Goal: Participate in discussion

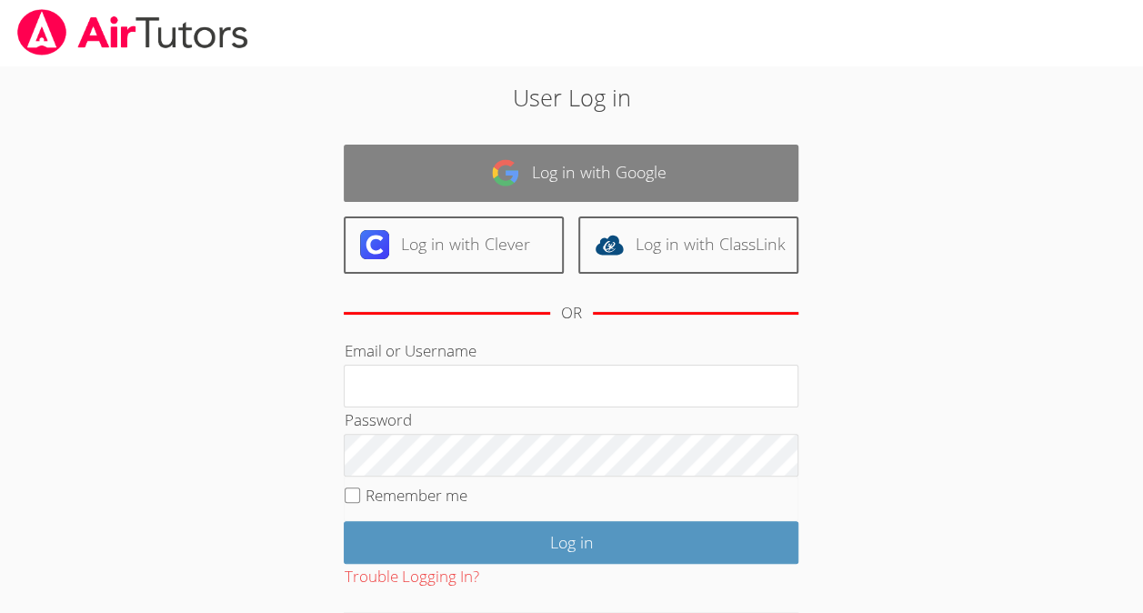
click at [544, 168] on link "Log in with Google" at bounding box center [571, 173] width 455 height 57
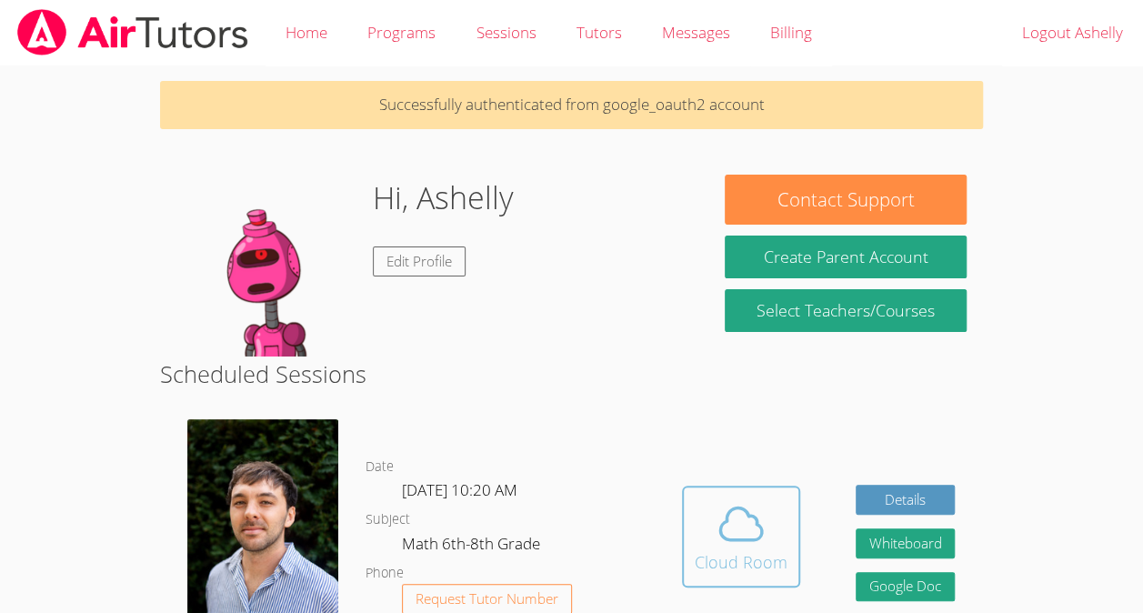
click at [723, 569] on div "Cloud Room" at bounding box center [741, 561] width 93 height 25
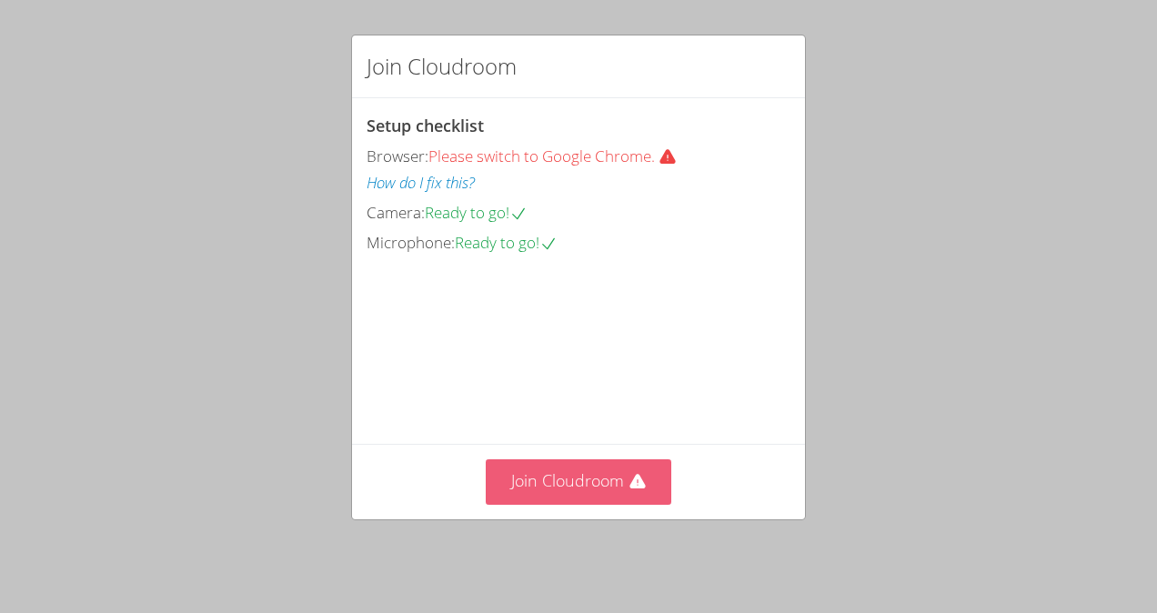
click at [544, 479] on button "Join Cloudroom" at bounding box center [579, 481] width 186 height 45
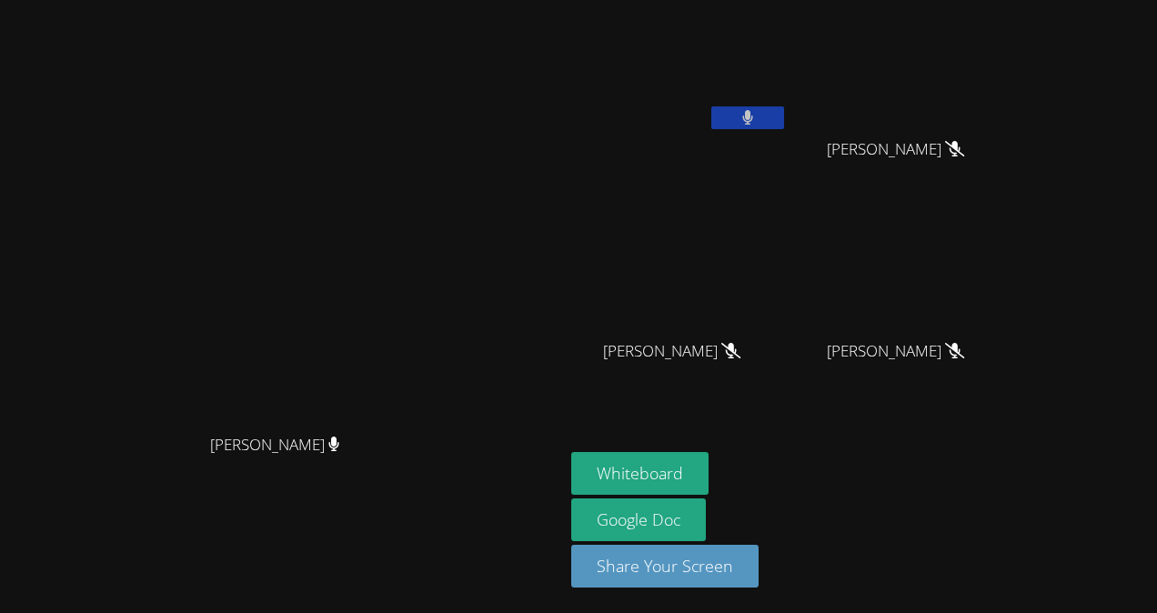
click at [784, 109] on button at bounding box center [747, 117] width 73 height 23
click at [480, 568] on div "[PERSON_NAME] [PERSON_NAME][GEOGRAPHIC_DATA]" at bounding box center [281, 306] width 549 height 598
click at [418, 425] on video at bounding box center [282, 270] width 273 height 309
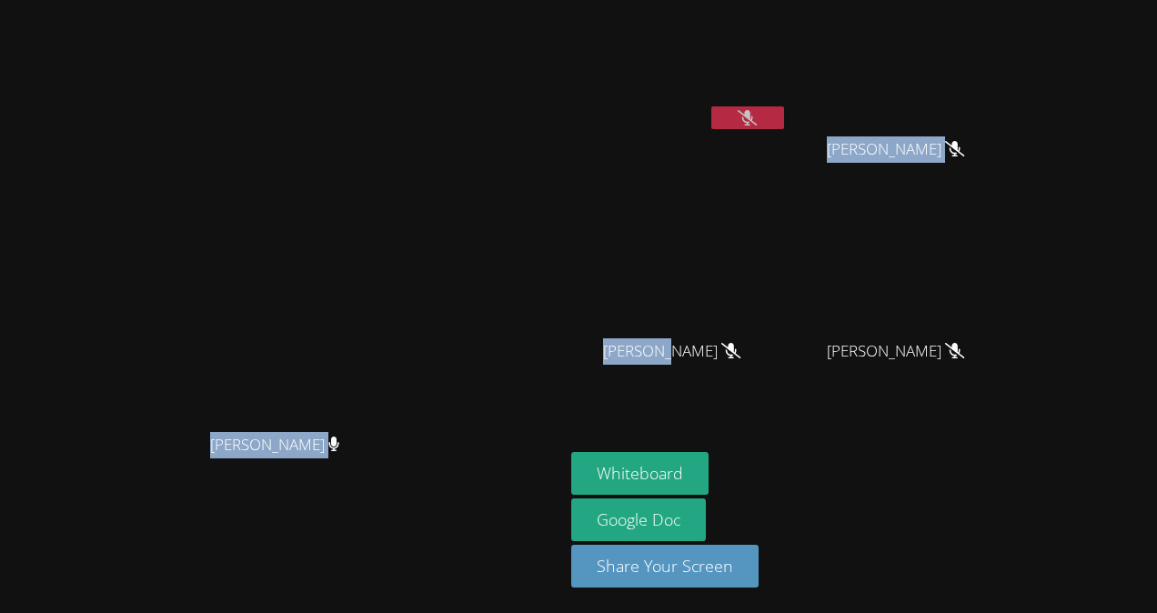
drag, startPoint x: 715, startPoint y: 419, endPoint x: 596, endPoint y: 93, distance: 347.6
click at [596, 93] on div "[PERSON_NAME] [PERSON_NAME] [PERSON_NAME] [PERSON_NAME] [PERSON_NAME] [PERSON_N…" at bounding box center [578, 306] width 1157 height 613
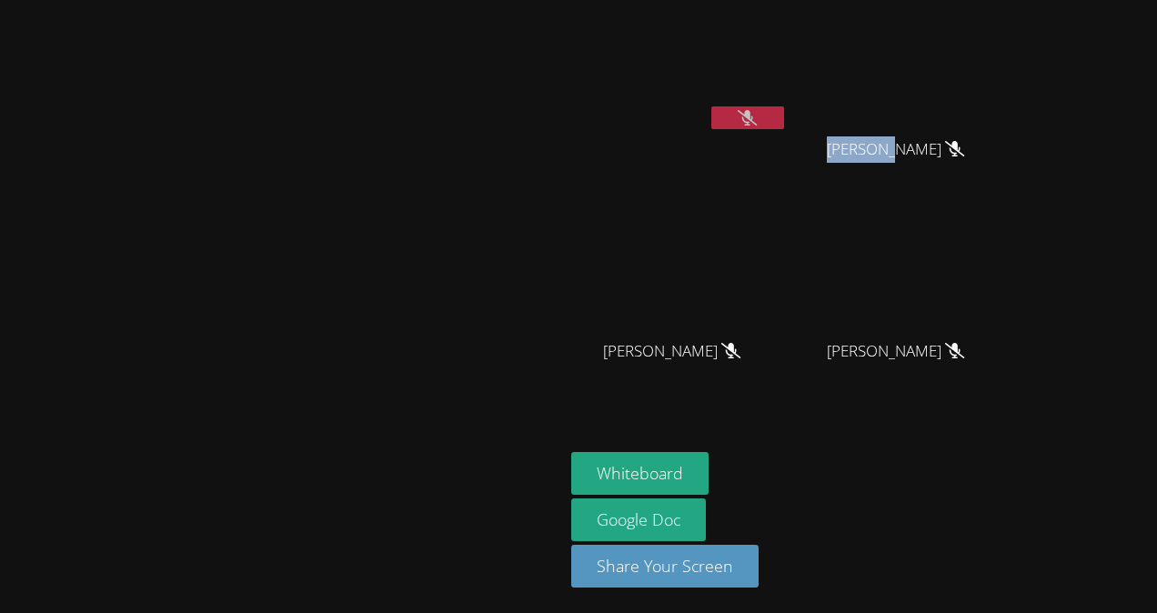
click at [784, 127] on button at bounding box center [747, 117] width 73 height 23
click at [784, 115] on button at bounding box center [747, 117] width 73 height 23
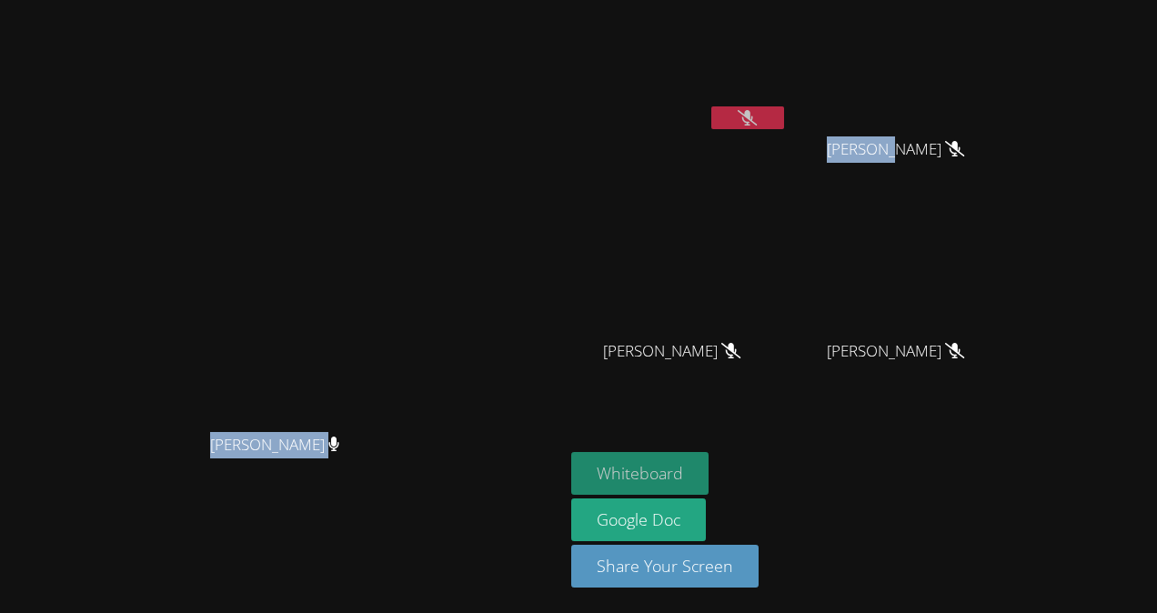
click at [618, 462] on button "Whiteboard" at bounding box center [639, 473] width 137 height 43
click at [757, 116] on icon at bounding box center [747, 117] width 19 height 15
click at [784, 110] on button at bounding box center [747, 117] width 73 height 23
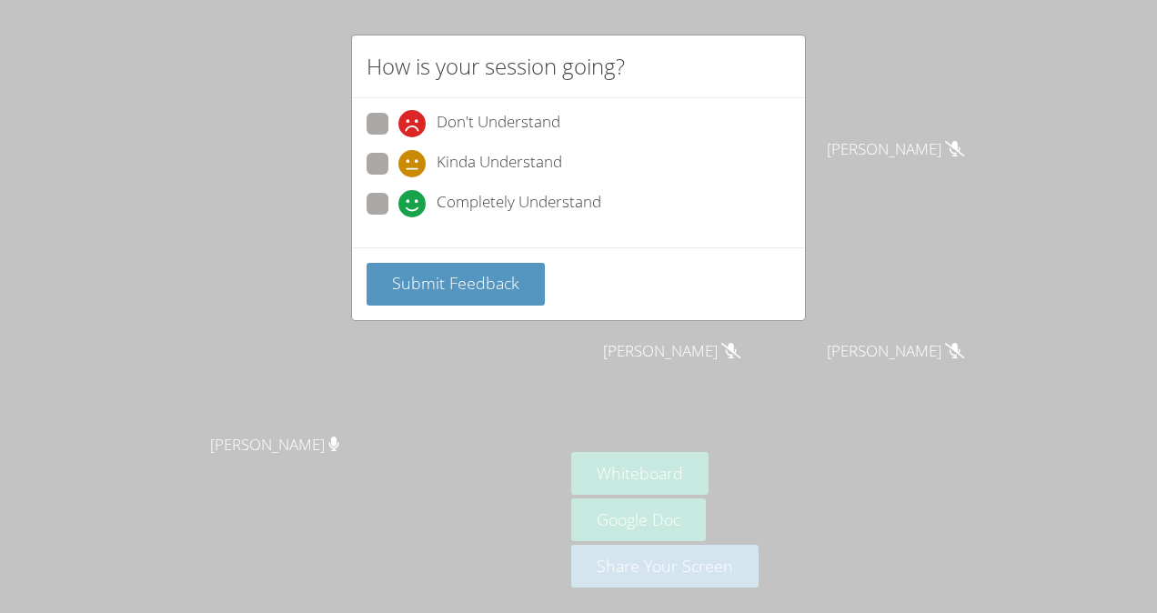
click at [502, 167] on span "Kinda Understand" at bounding box center [500, 163] width 126 height 27
click at [414, 167] on input "Kinda Understand" at bounding box center [405, 160] width 15 height 15
radio input "true"
click at [509, 277] on span "Submit Feedback" at bounding box center [455, 283] width 127 height 22
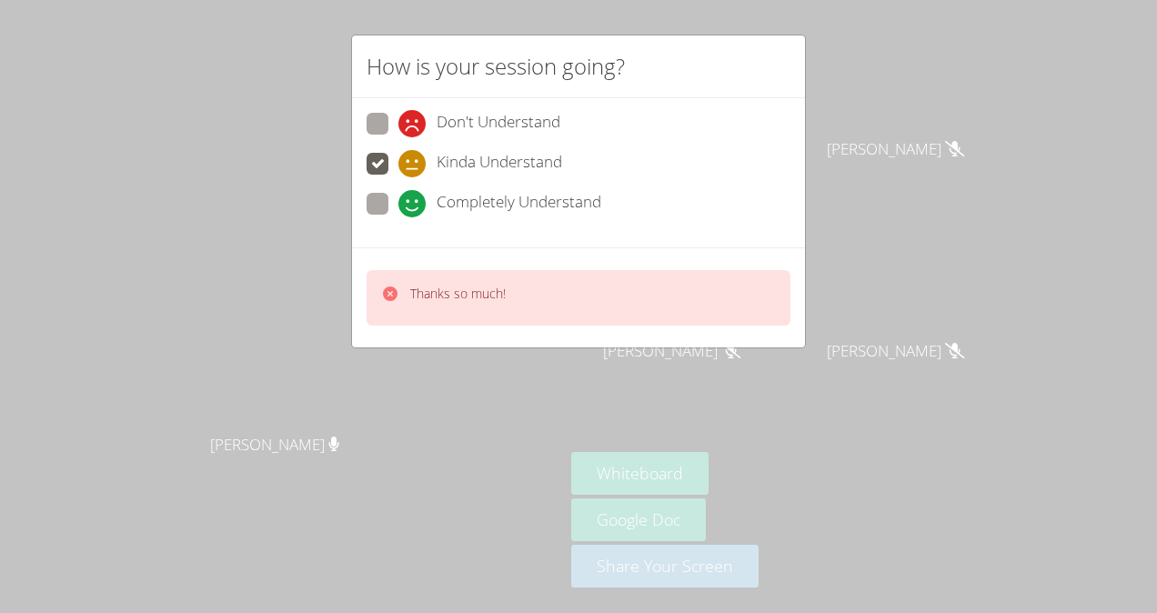
click at [389, 286] on icon at bounding box center [390, 293] width 15 height 15
click at [387, 293] on video at bounding box center [282, 270] width 273 height 309
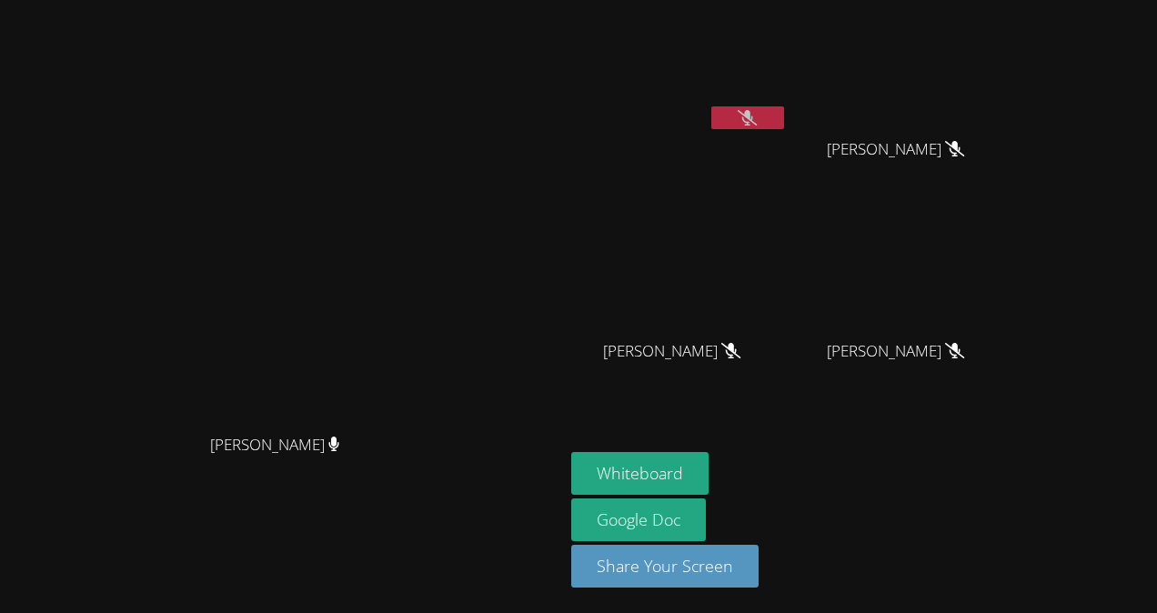
click at [784, 114] on button at bounding box center [747, 117] width 73 height 23
click at [784, 116] on button at bounding box center [747, 117] width 73 height 23
click at [757, 116] on icon at bounding box center [747, 117] width 19 height 15
click at [784, 116] on button at bounding box center [747, 117] width 73 height 23
click at [757, 116] on icon at bounding box center [747, 117] width 19 height 15
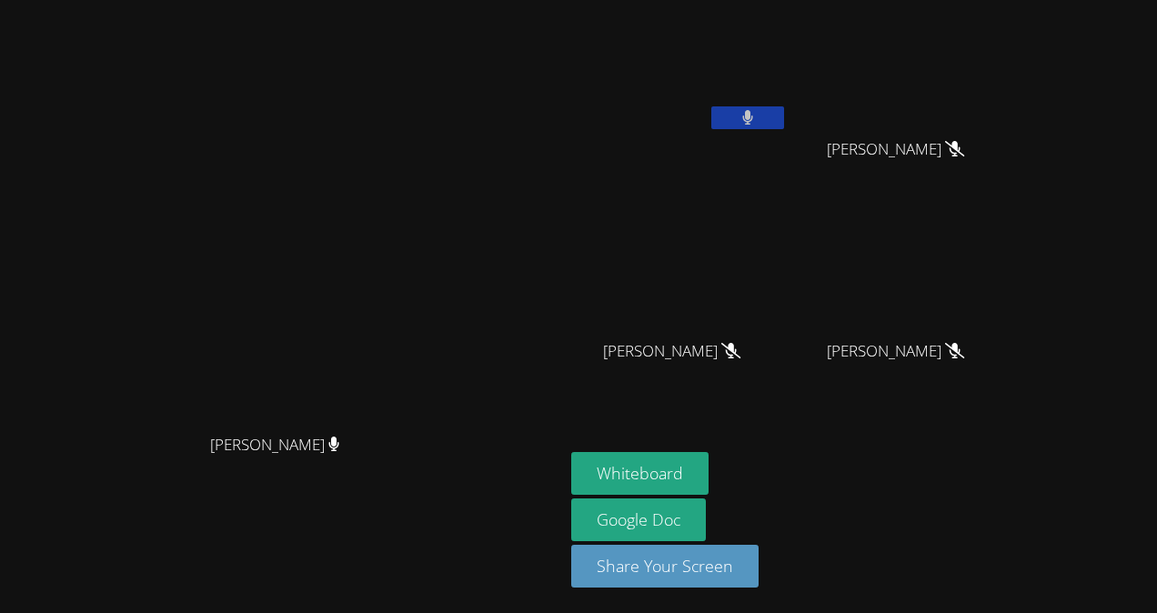
click at [784, 118] on button at bounding box center [747, 117] width 73 height 23
